Goal: Task Accomplishment & Management: Complete application form

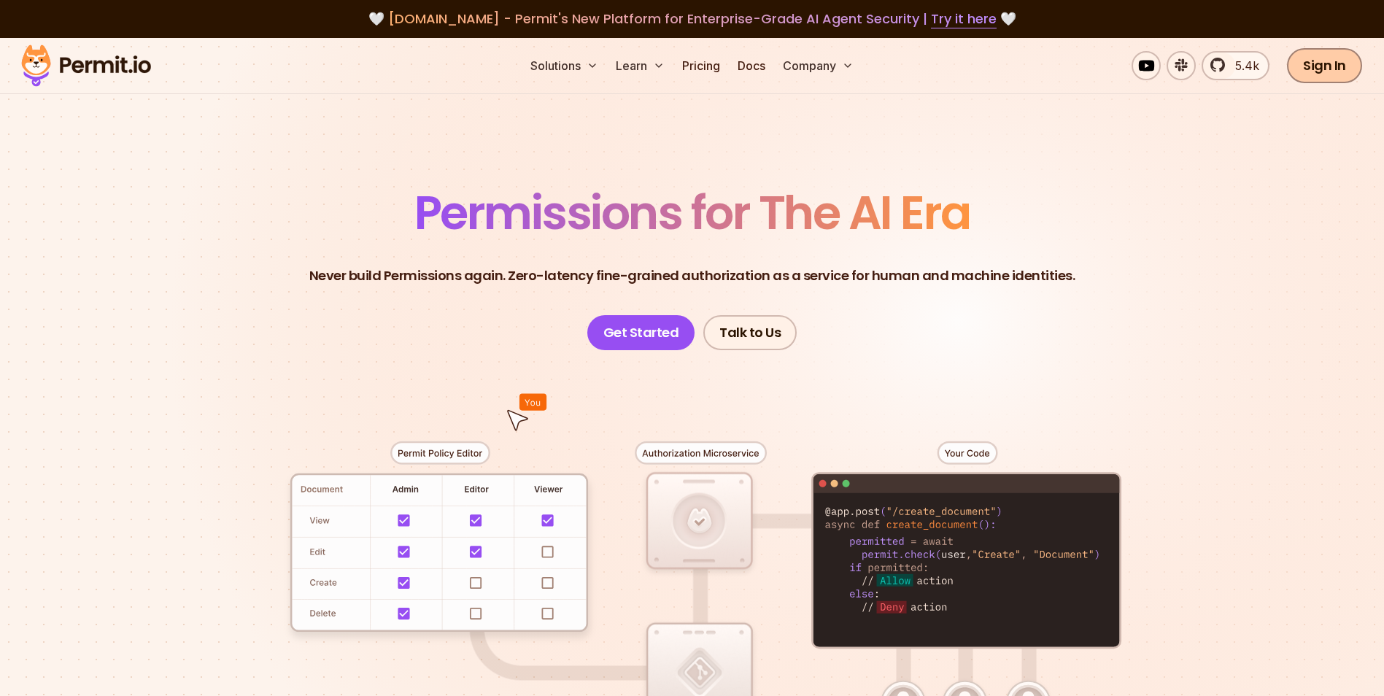
click at [1306, 80] on link "Sign In" at bounding box center [1324, 65] width 75 height 35
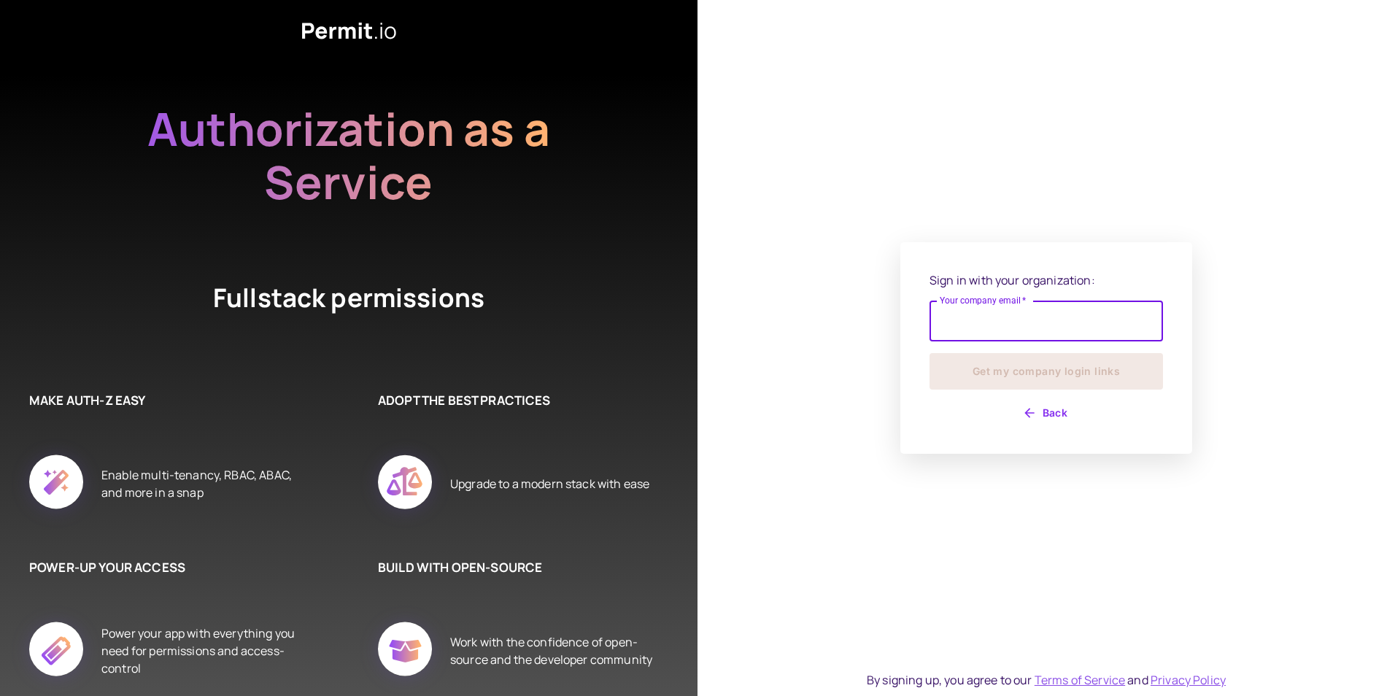
click at [1013, 324] on input "Your company email   *" at bounding box center [1047, 321] width 234 height 41
type input "**********"
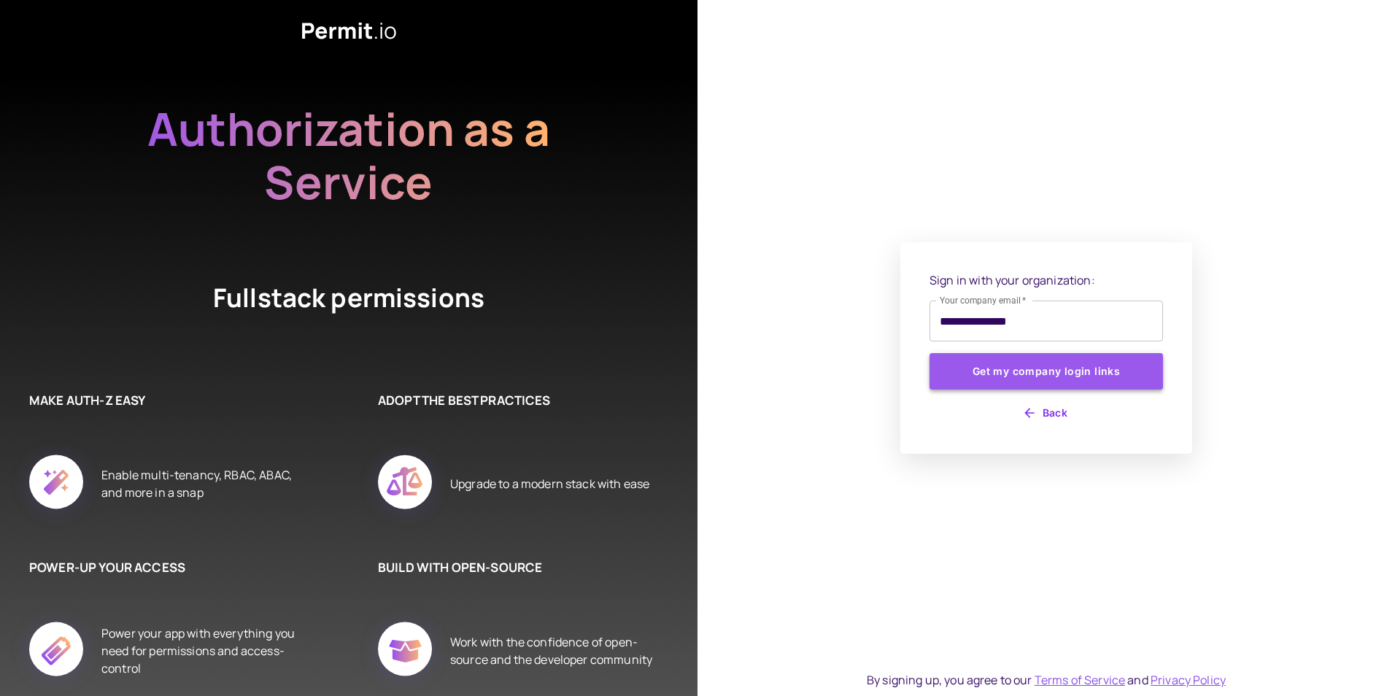
click at [1020, 371] on button "Get my company login links" at bounding box center [1047, 371] width 234 height 36
